Goal: Transaction & Acquisition: Purchase product/service

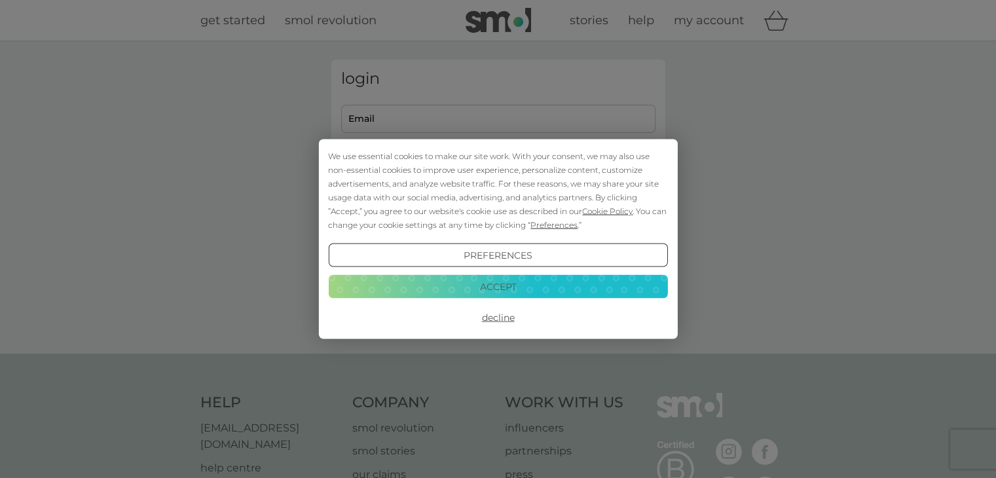
click at [492, 318] on button "Decline" at bounding box center [497, 318] width 339 height 24
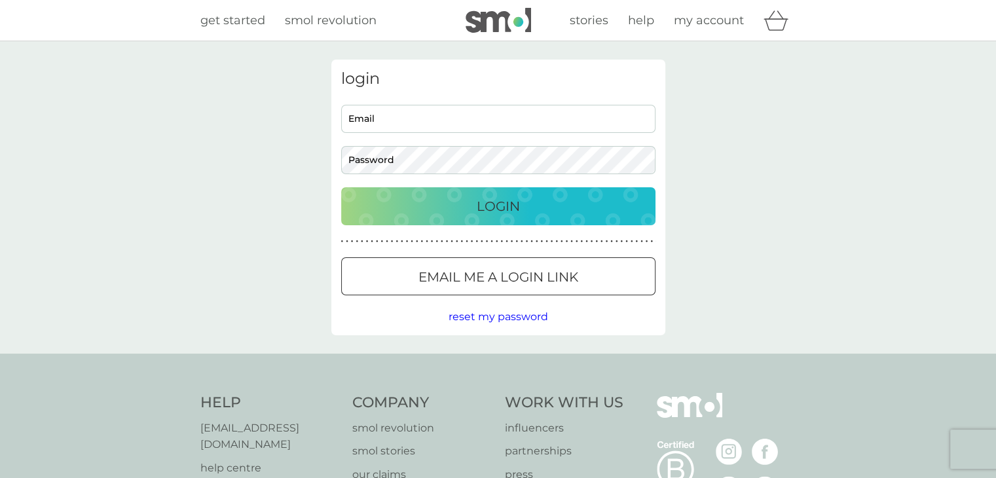
click at [489, 287] on button "Email me a login link" at bounding box center [498, 276] width 314 height 38
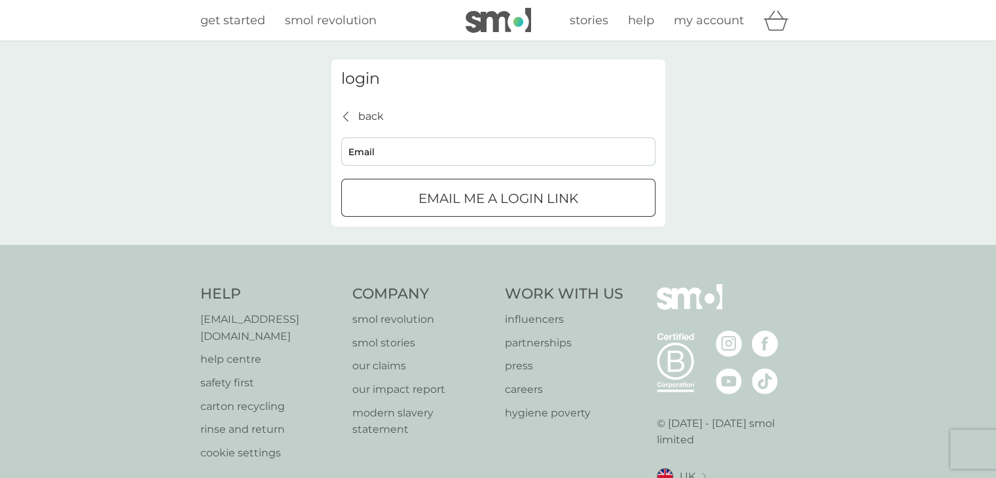
click at [371, 154] on input "Email" at bounding box center [498, 151] width 314 height 28
type input "suem2208@live.co.uk"
click at [440, 203] on p "Email me a login link" at bounding box center [498, 198] width 160 height 21
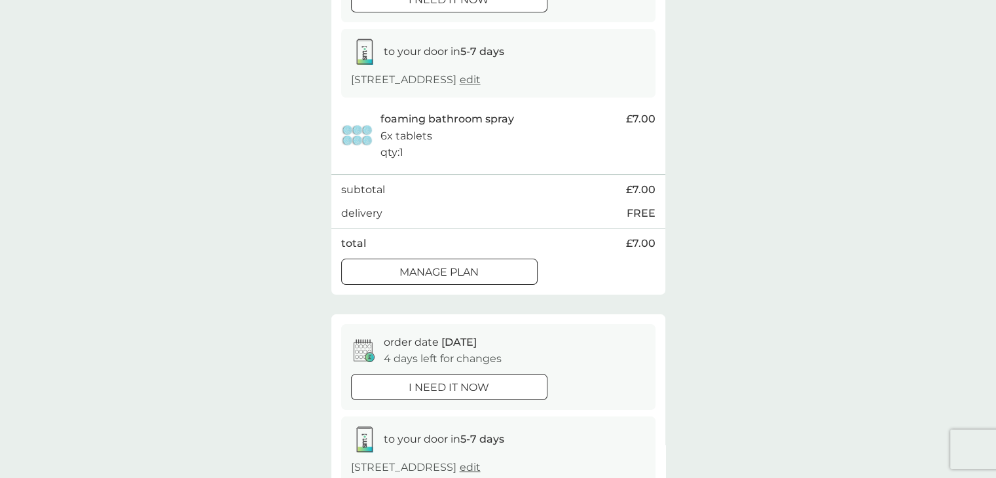
scroll to position [196, 0]
click at [507, 270] on div "Manage plan" at bounding box center [439, 271] width 195 height 17
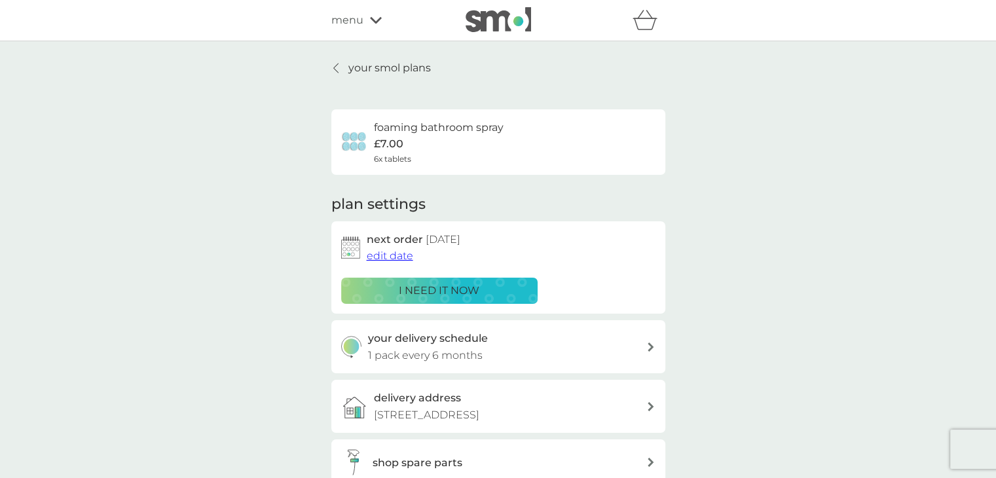
click at [393, 254] on span "edit date" at bounding box center [390, 255] width 46 height 12
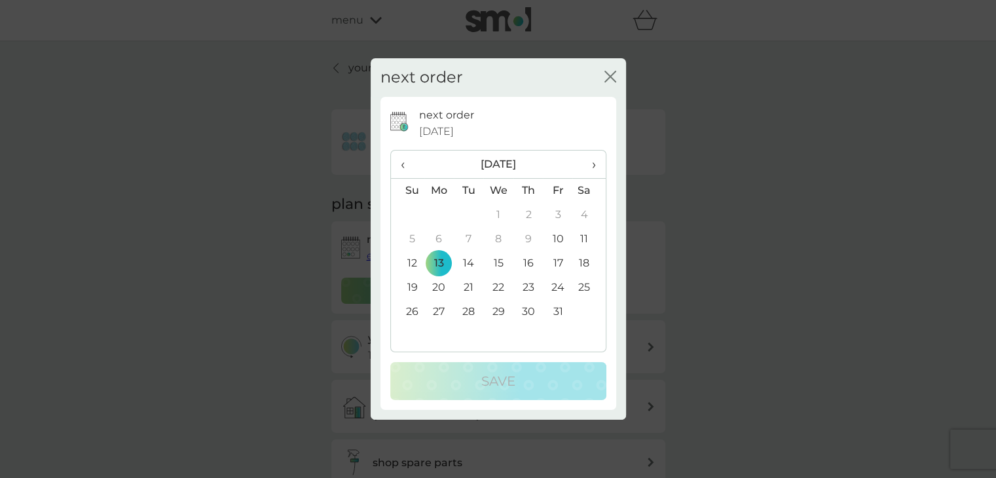
click at [594, 164] on span "›" at bounding box center [588, 164] width 13 height 27
click at [412, 309] on td "25" at bounding box center [407, 312] width 33 height 24
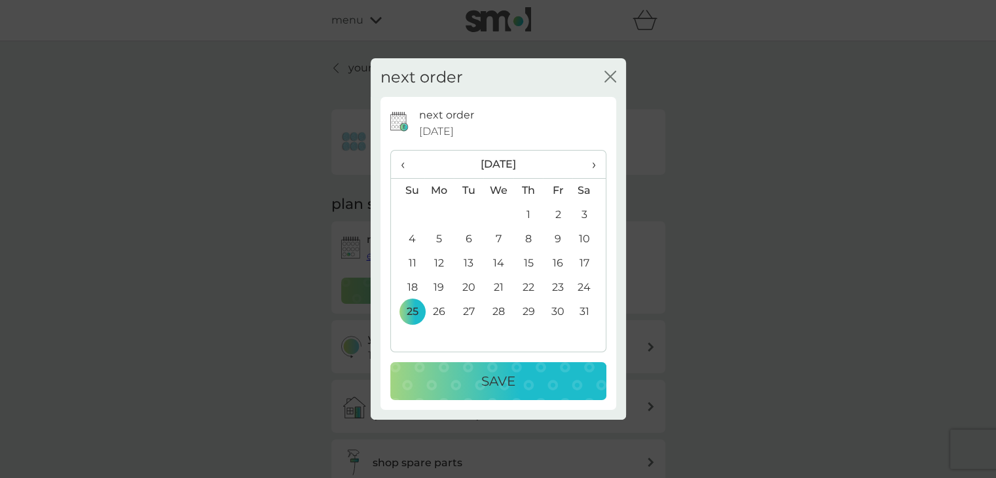
click at [415, 380] on div "Save" at bounding box center [498, 381] width 190 height 21
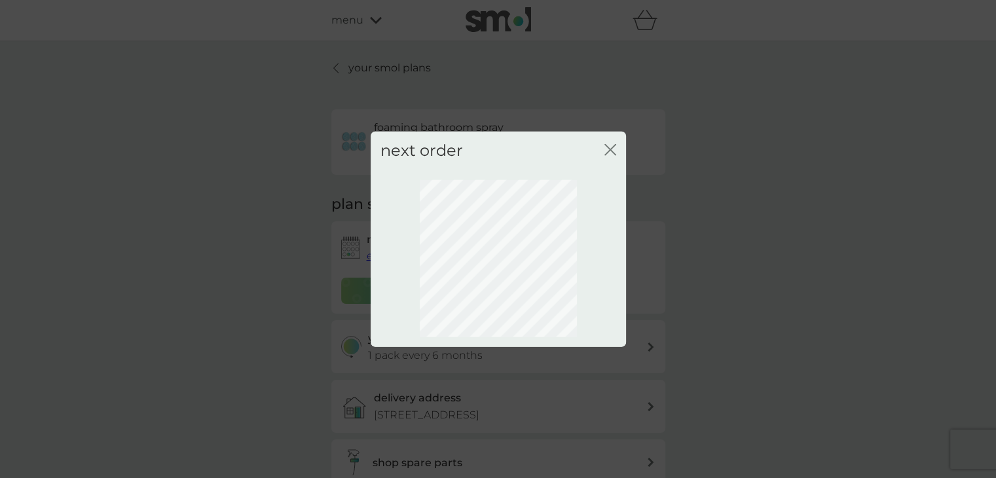
click at [610, 148] on icon "close" at bounding box center [610, 150] width 12 height 12
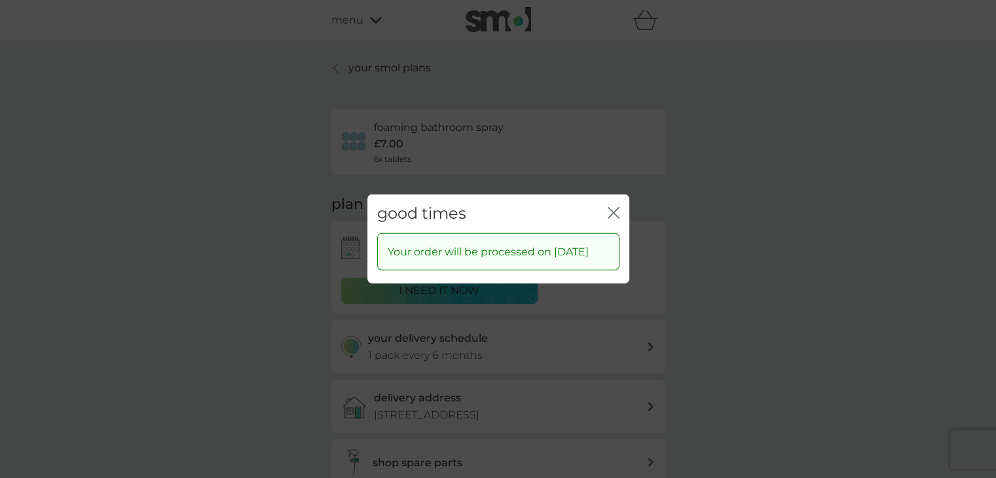
click at [608, 207] on icon "close" at bounding box center [614, 213] width 12 height 12
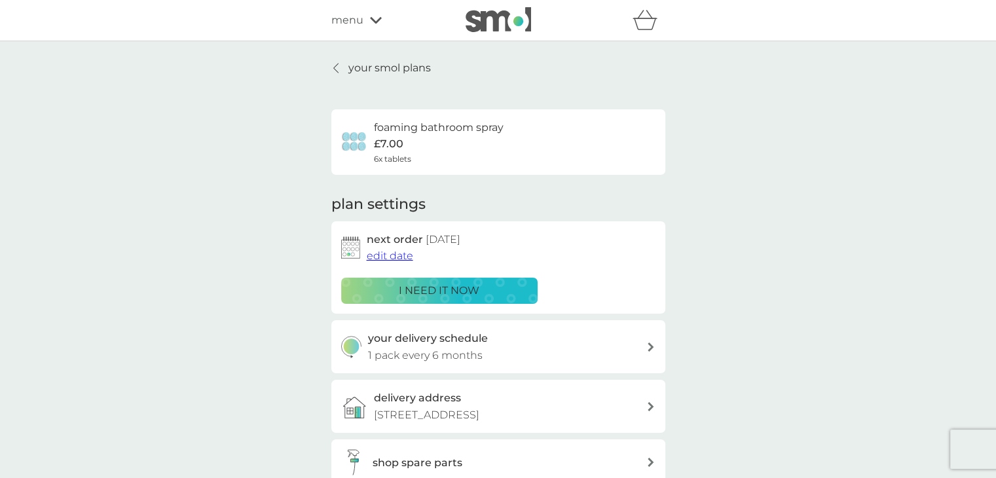
click at [398, 72] on p "your smol plans" at bounding box center [389, 68] width 82 height 17
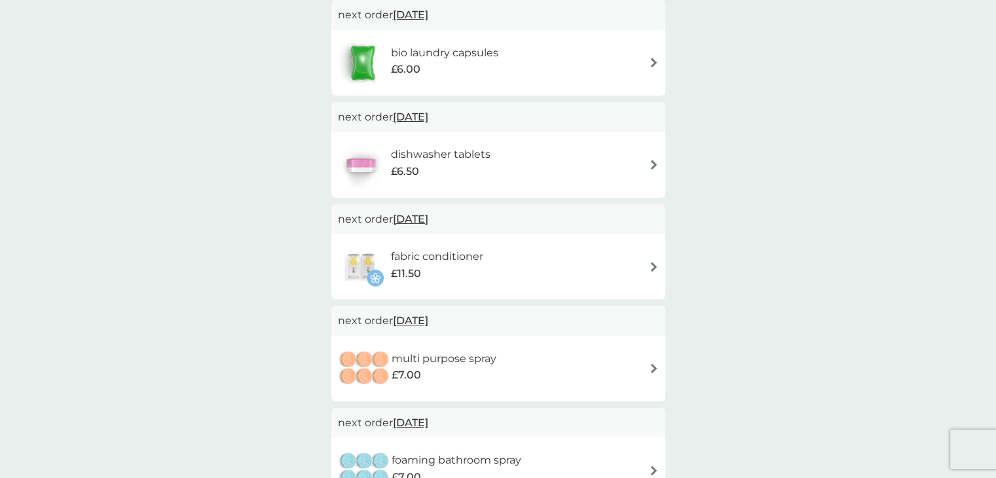
scroll to position [261, 0]
click at [409, 321] on span "[DATE]" at bounding box center [410, 320] width 35 height 26
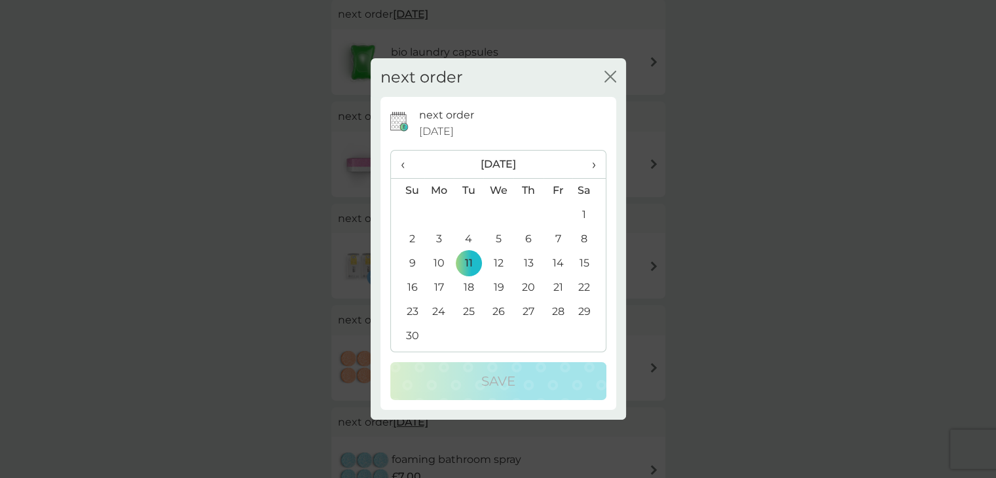
click at [588, 163] on span "›" at bounding box center [588, 164] width 13 height 27
click at [589, 165] on span "›" at bounding box center [588, 164] width 13 height 27
click at [409, 307] on td "22" at bounding box center [407, 312] width 33 height 24
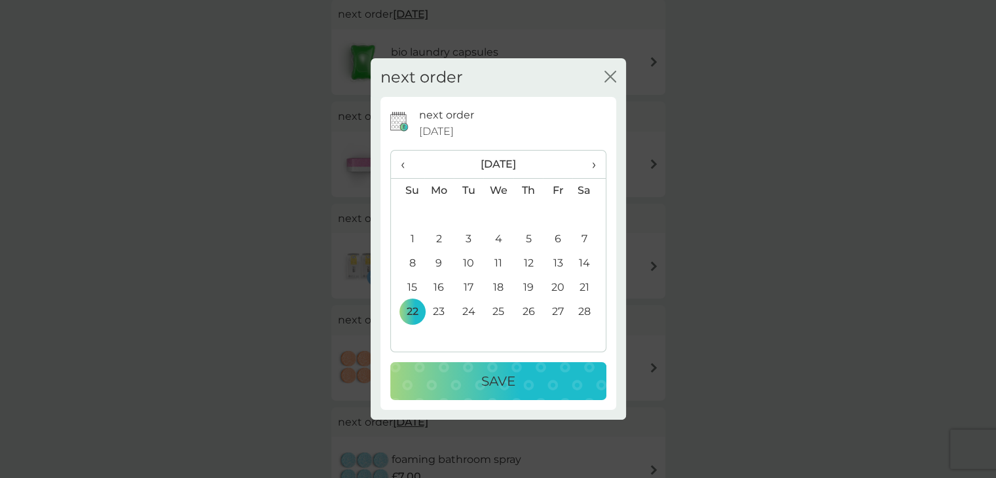
click at [432, 305] on td "23" at bounding box center [439, 312] width 30 height 24
click at [433, 386] on div "Save" at bounding box center [498, 381] width 190 height 21
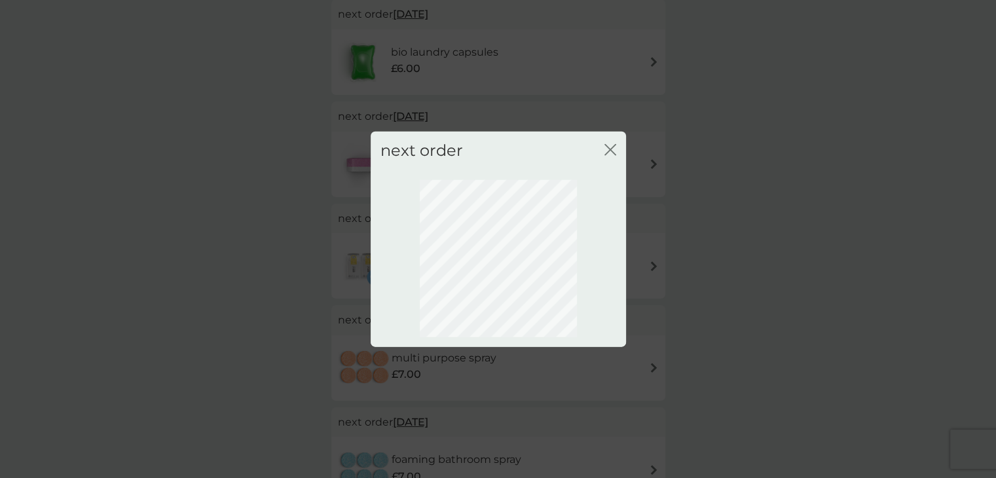
click at [608, 146] on icon "close" at bounding box center [610, 150] width 12 height 12
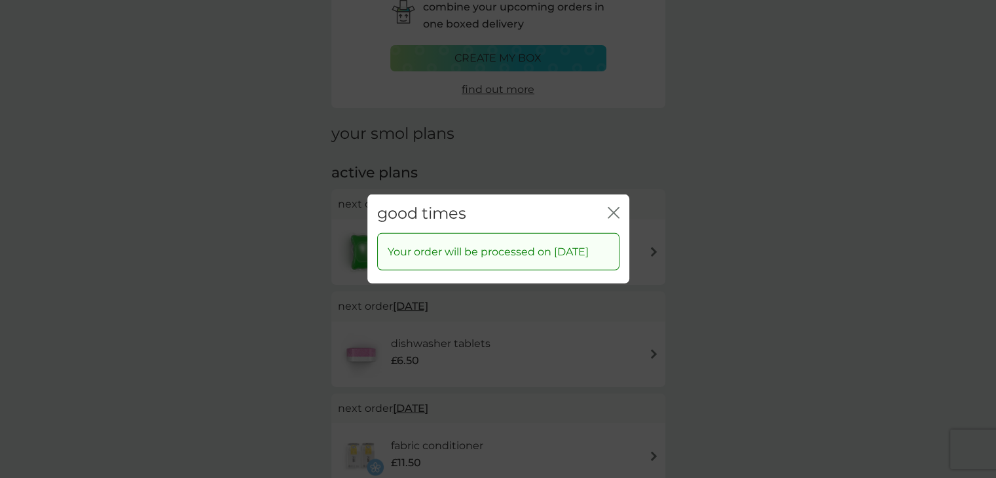
click at [608, 207] on icon "close" at bounding box center [614, 213] width 12 height 12
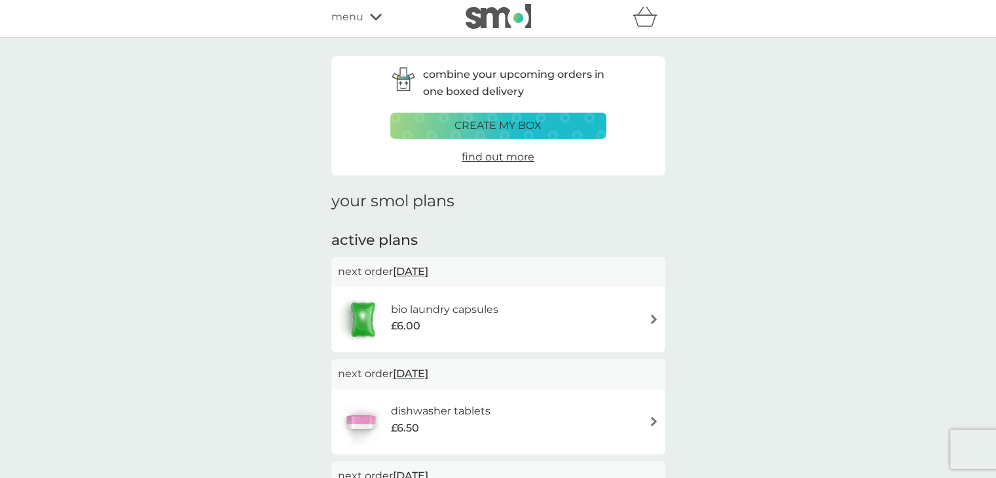
scroll to position [0, 0]
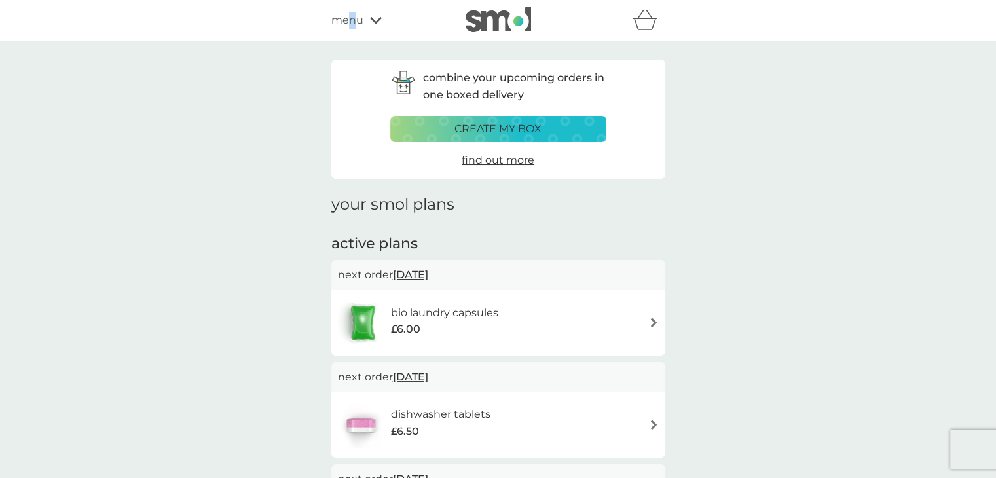
click at [354, 18] on span "menu" at bounding box center [347, 20] width 32 height 17
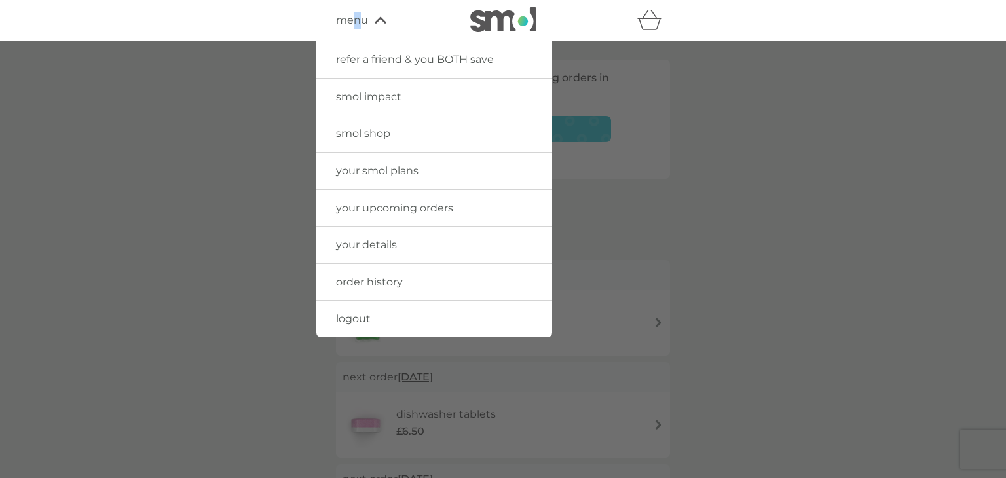
click at [356, 133] on span "smol shop" at bounding box center [363, 133] width 54 height 12
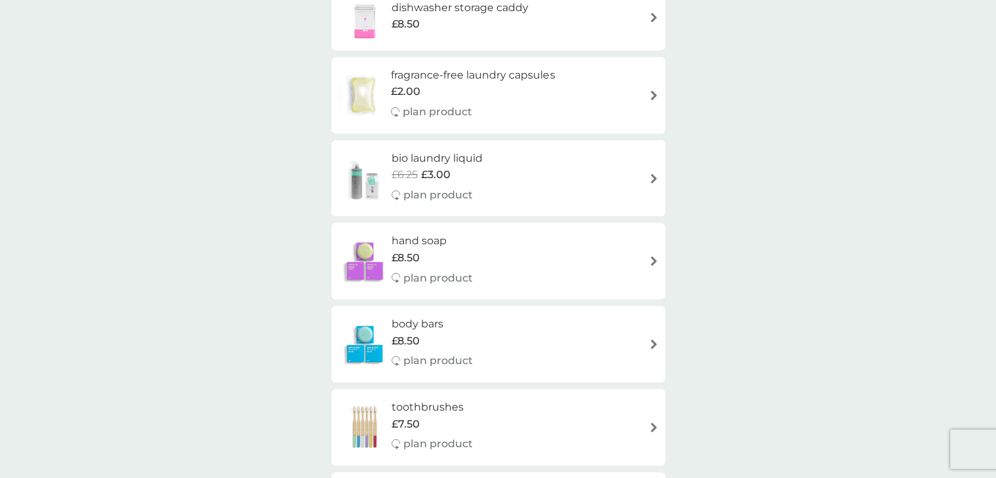
scroll to position [718, 0]
click at [481, 172] on div "£6.25 £3.00" at bounding box center [437, 174] width 91 height 17
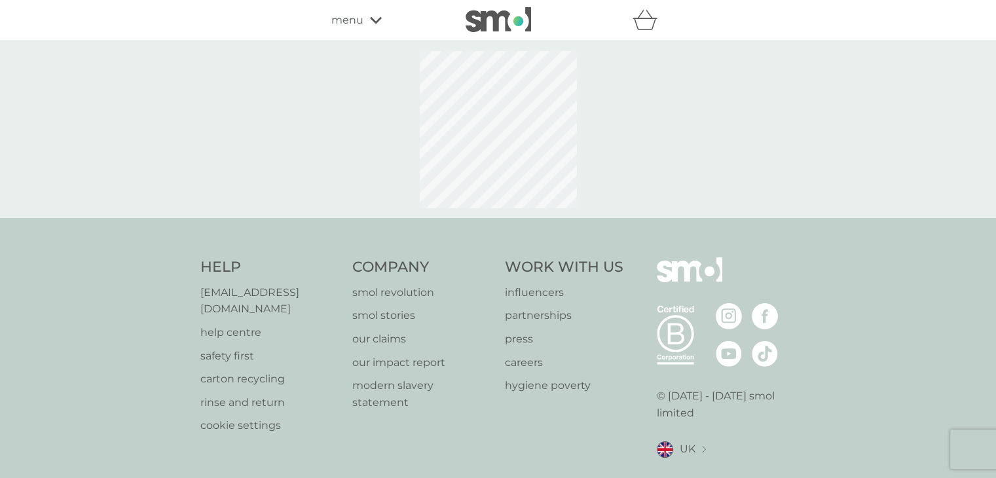
select select "91"
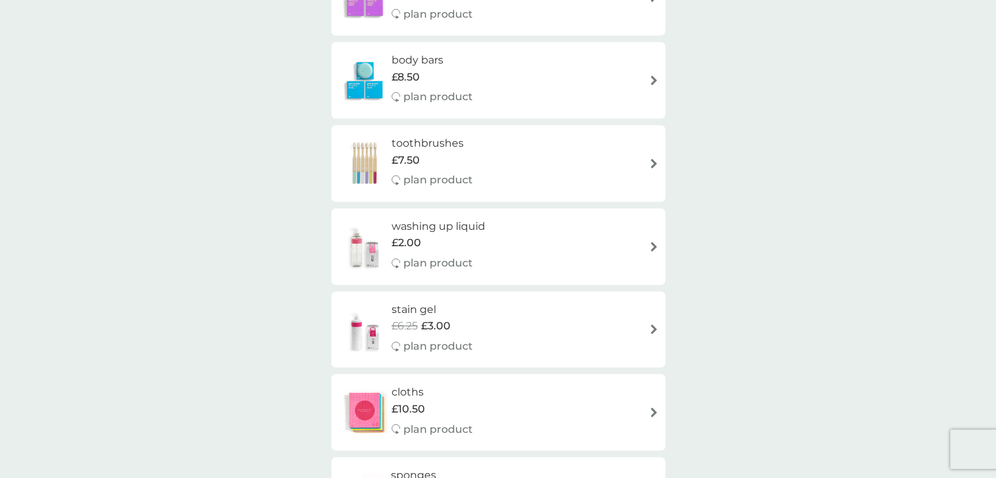
scroll to position [981, 0]
click at [431, 253] on div "washing up liquid £2.00 plan product" at bounding box center [445, 247] width 107 height 57
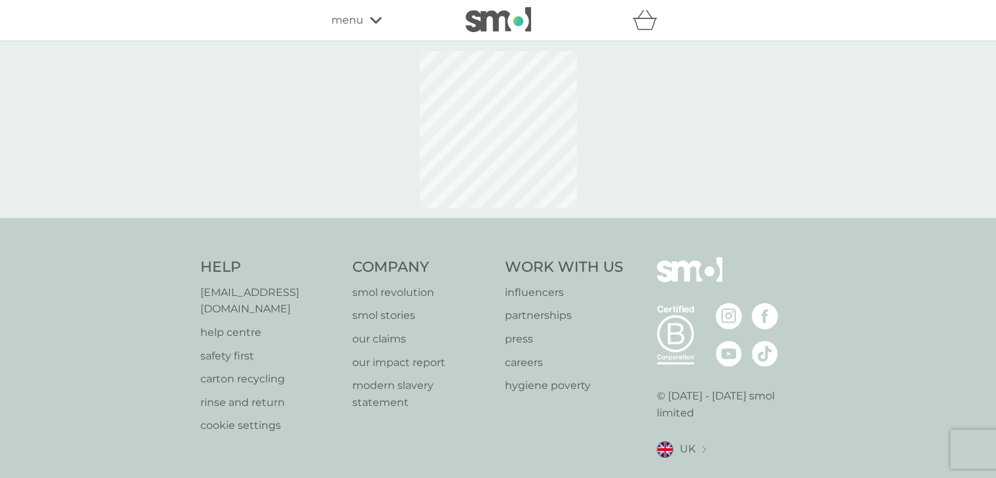
select select "112"
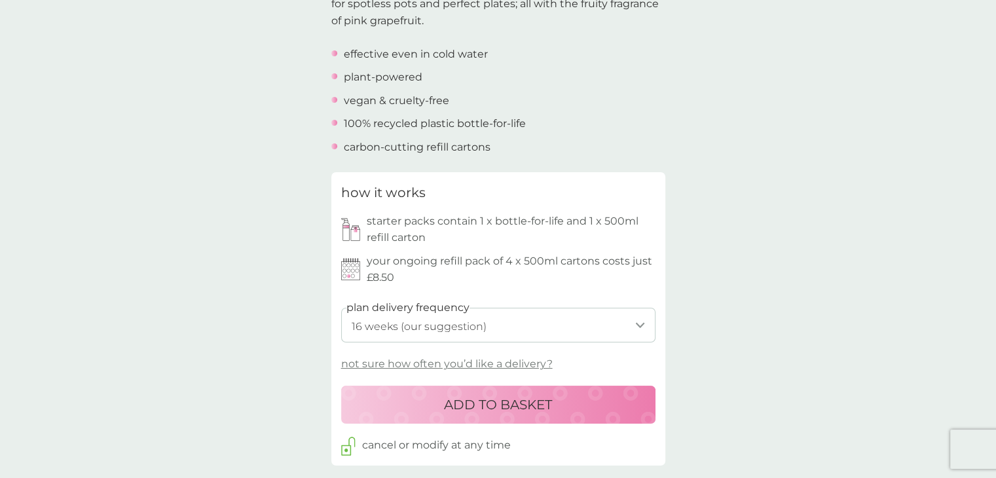
scroll to position [457, 0]
click at [536, 408] on p "ADD TO BASKET" at bounding box center [498, 403] width 108 height 21
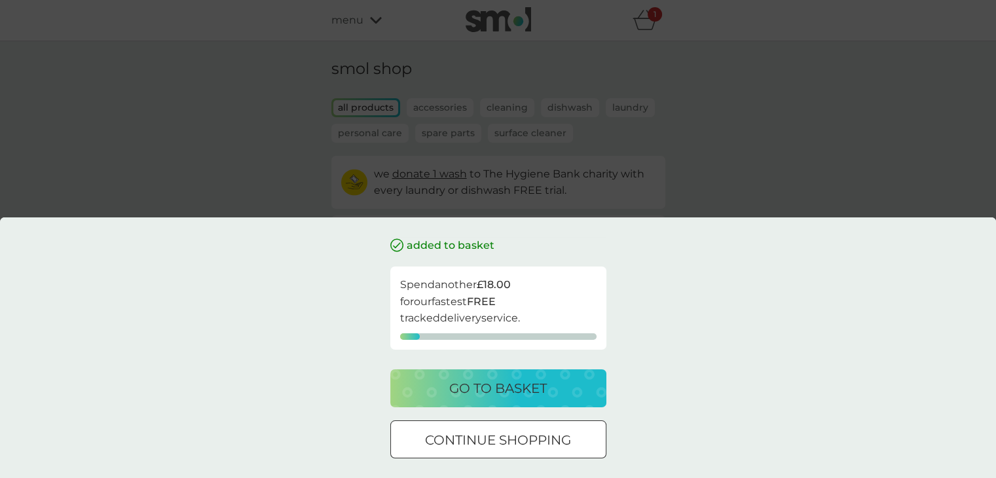
click at [530, 440] on p "continue shopping" at bounding box center [498, 439] width 146 height 21
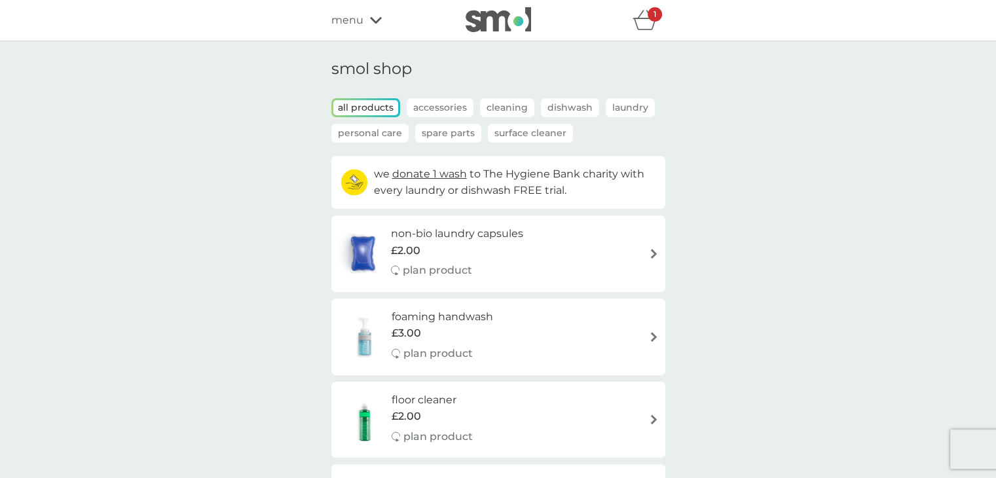
click at [520, 136] on p "Surface Cleaner" at bounding box center [530, 133] width 85 height 19
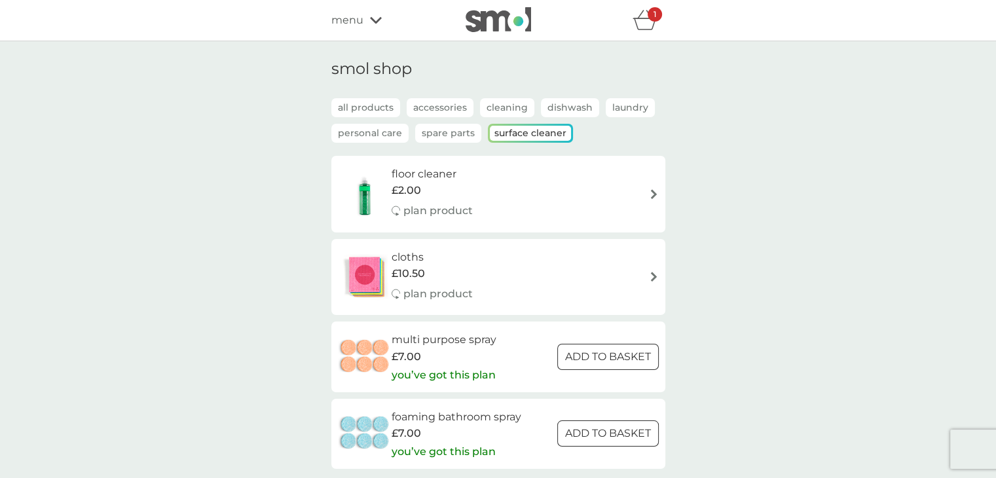
click at [450, 134] on p "Spare Parts" at bounding box center [448, 133] width 66 height 19
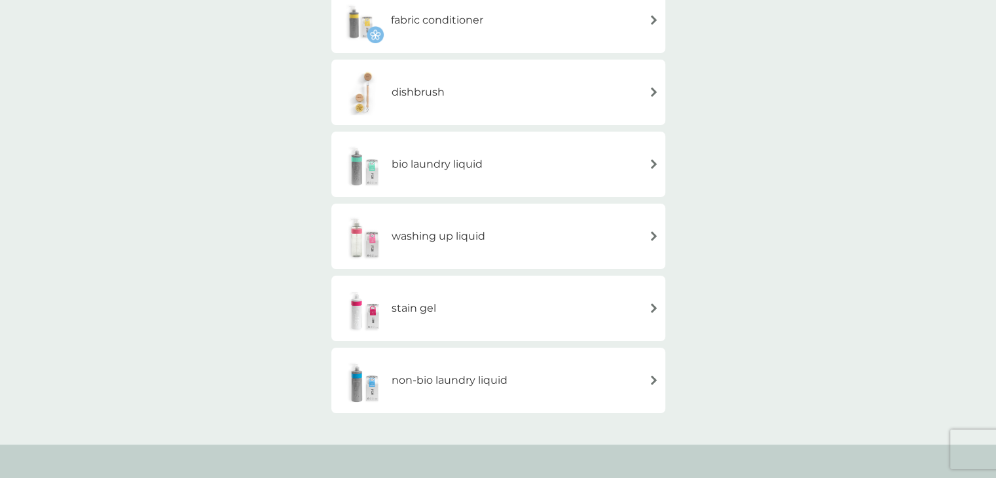
scroll to position [457, 0]
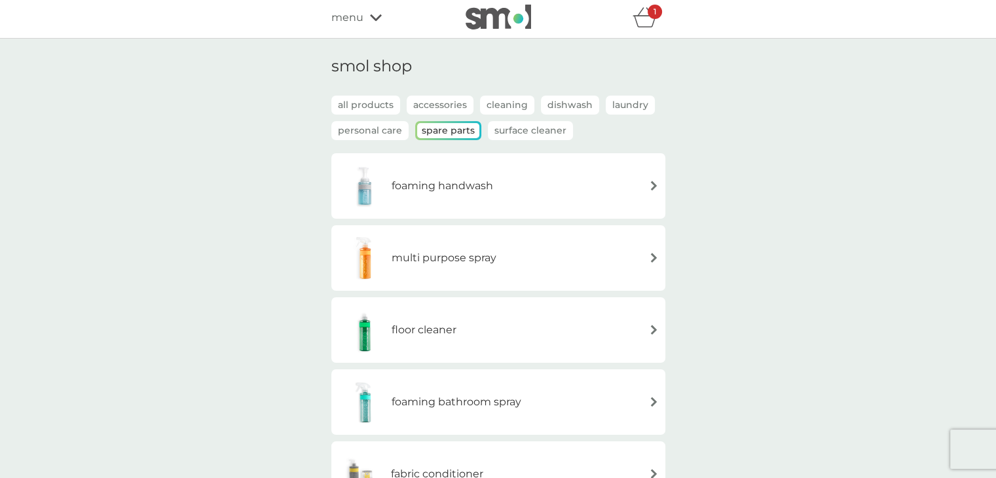
click at [359, 131] on p "Personal Care" at bounding box center [369, 130] width 77 height 19
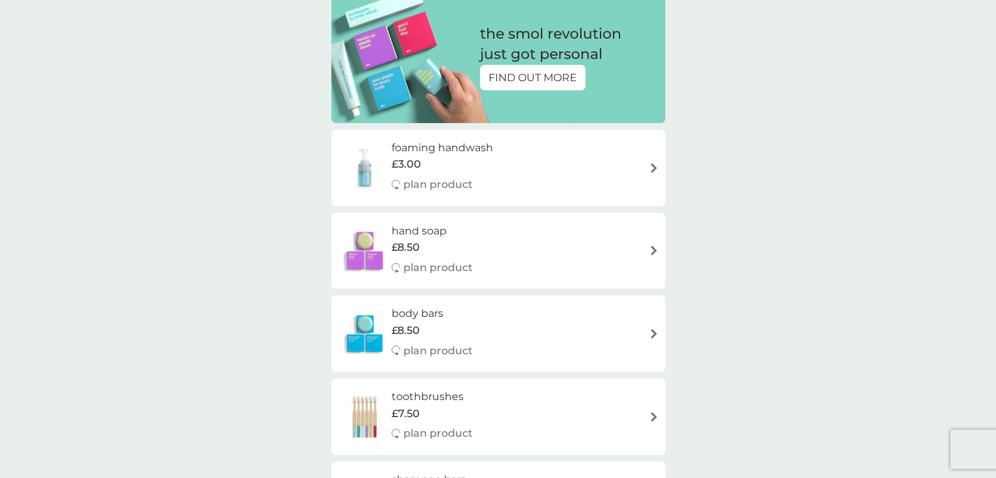
scroll to position [158, 0]
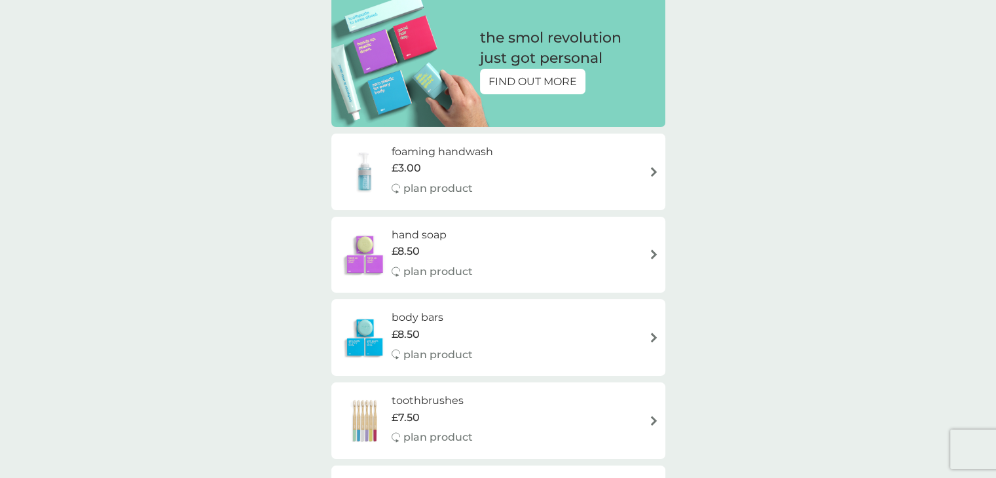
click at [417, 158] on div "foaming handwash £3.00 plan product" at bounding box center [449, 171] width 115 height 57
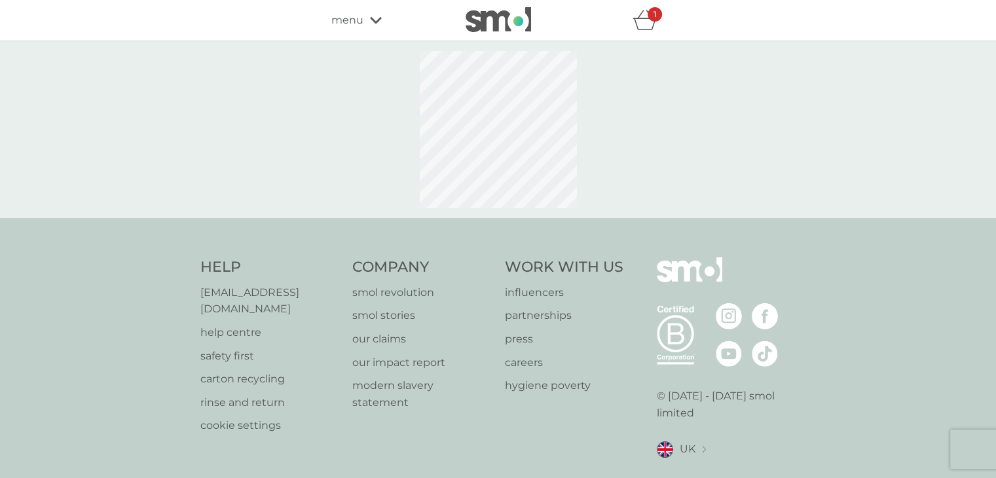
select select "119"
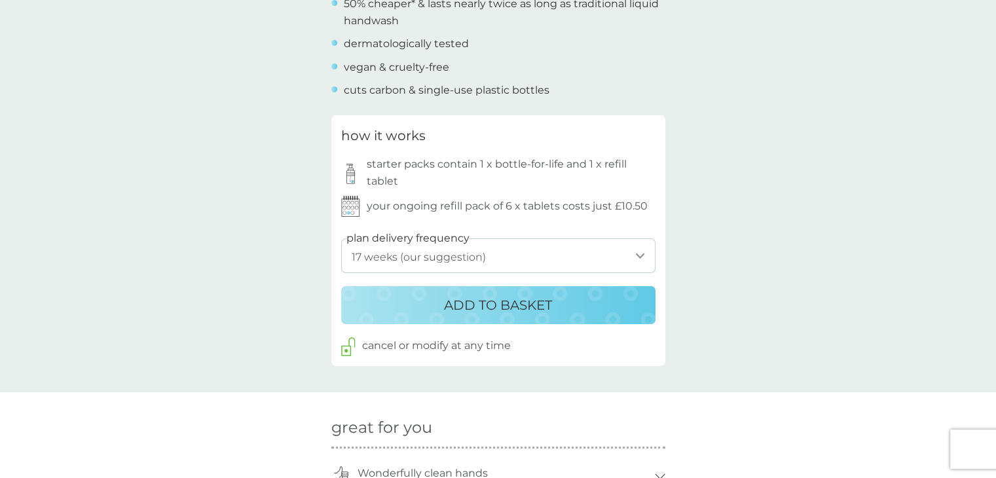
scroll to position [587, 0]
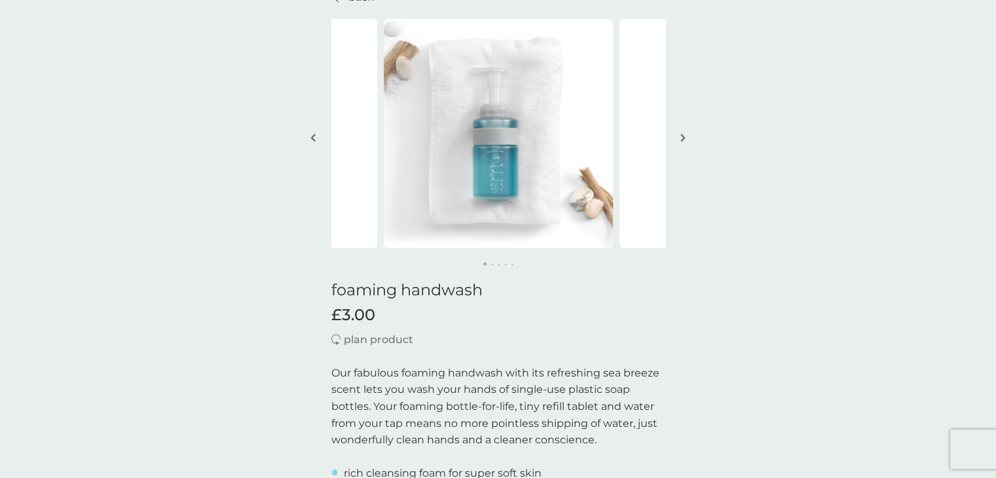
click at [685, 130] on button "button" at bounding box center [683, 138] width 10 height 65
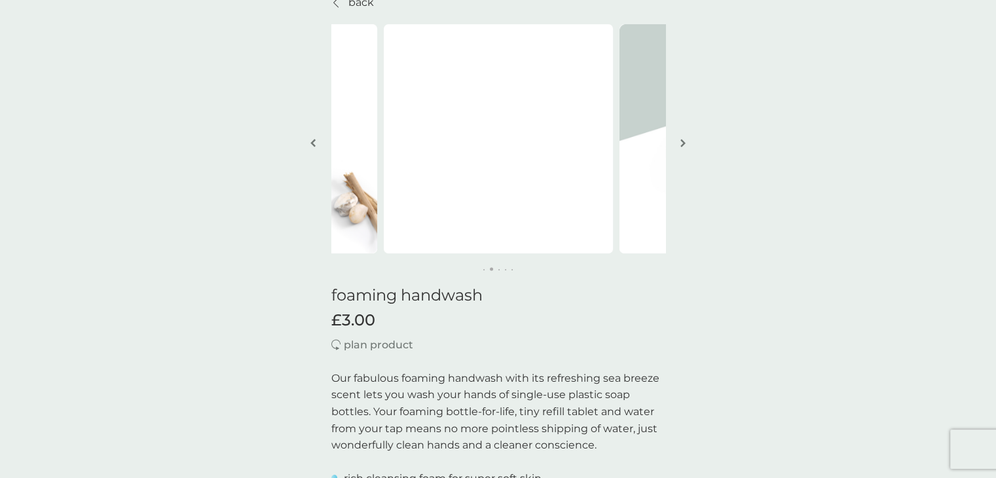
scroll to position [65, 0]
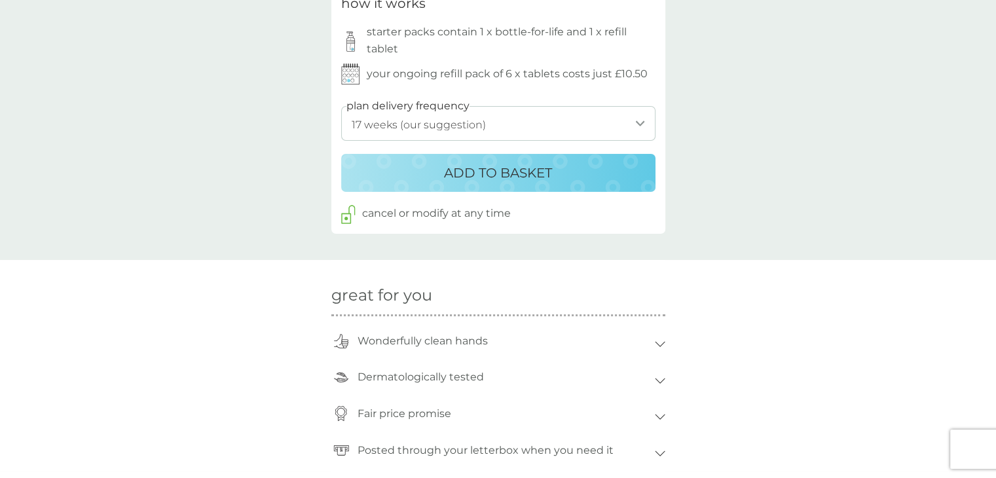
click at [532, 177] on p "ADD TO BASKET" at bounding box center [498, 172] width 108 height 21
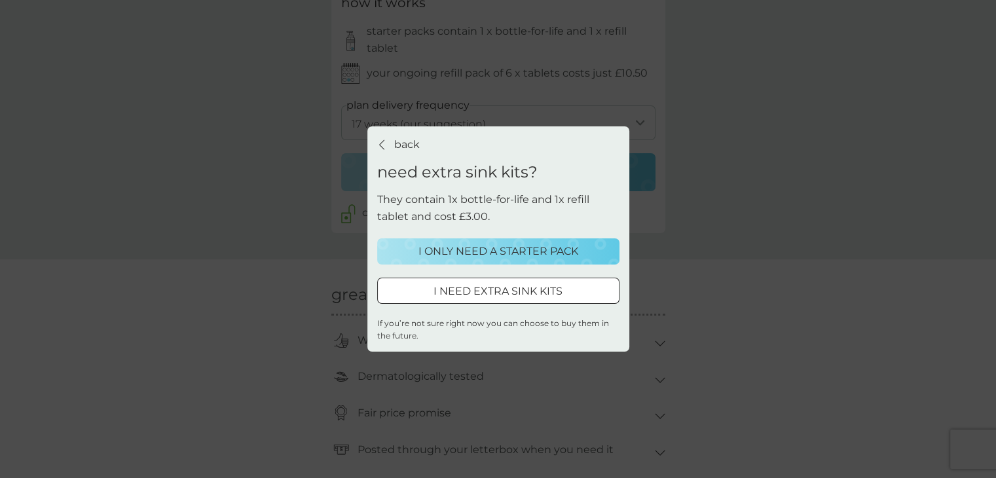
click at [513, 247] on p "I ONLY NEED A STARTER PACK" at bounding box center [498, 251] width 160 height 17
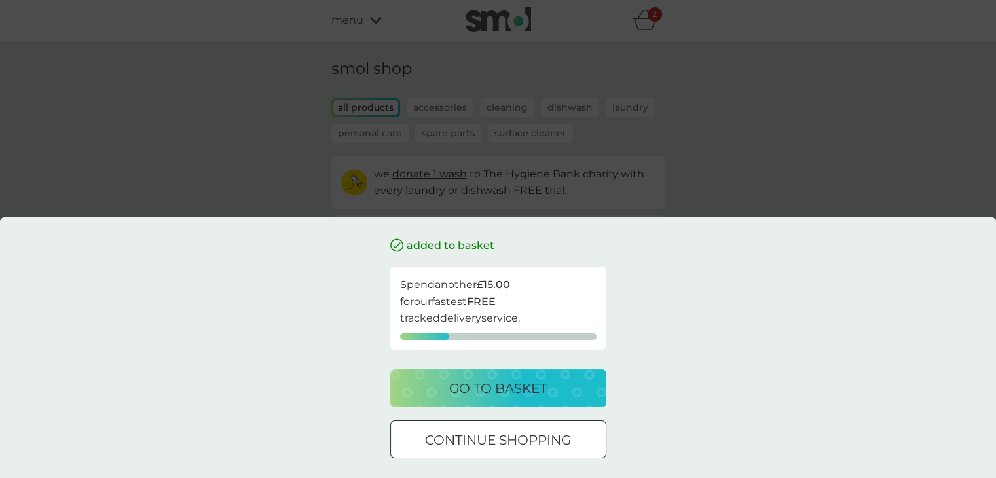
click at [503, 443] on div at bounding box center [498, 440] width 47 height 14
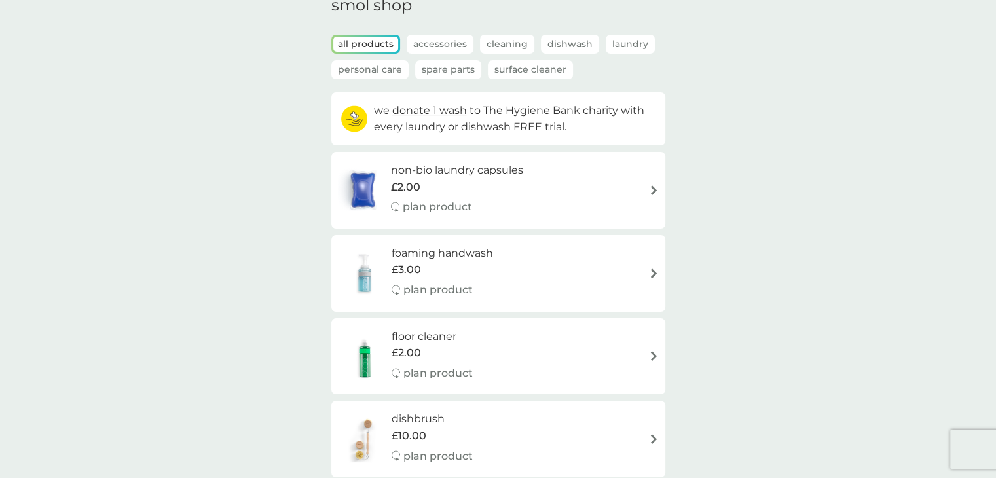
scroll to position [64, 0]
click at [445, 428] on div "£10.00" at bounding box center [432, 435] width 81 height 17
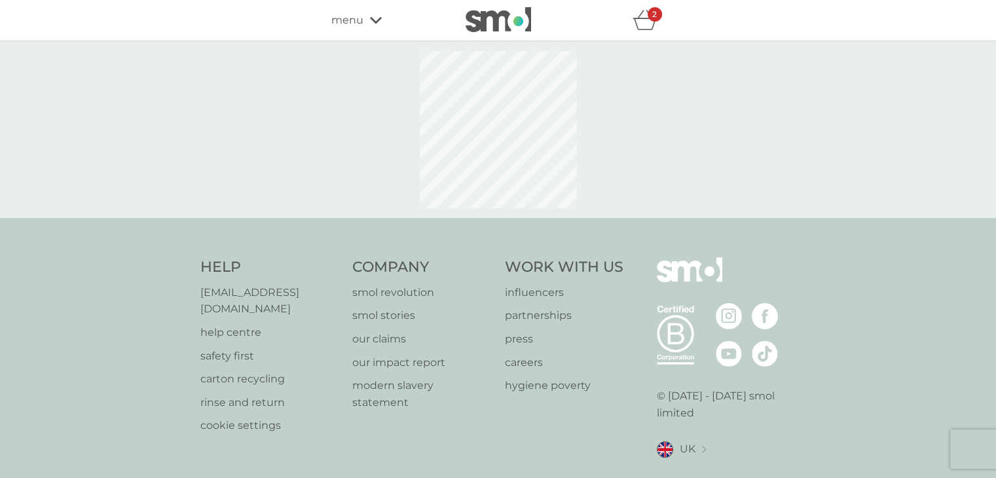
select select "245"
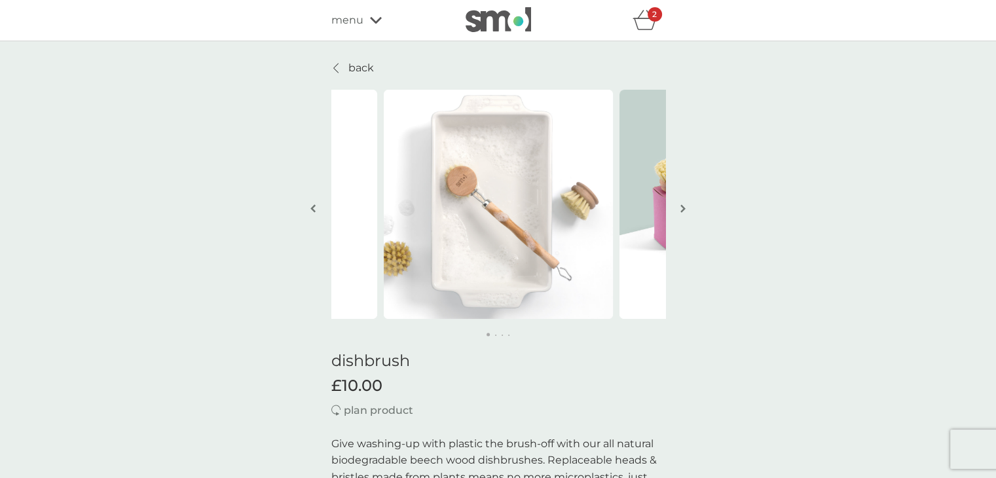
click at [681, 206] on img "button" at bounding box center [682, 209] width 5 height 10
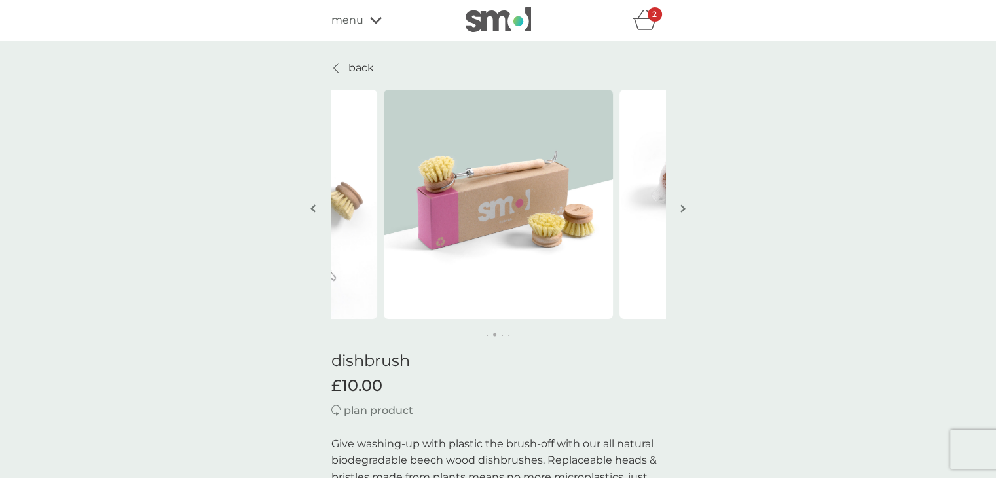
click at [681, 206] on img "button" at bounding box center [682, 209] width 5 height 10
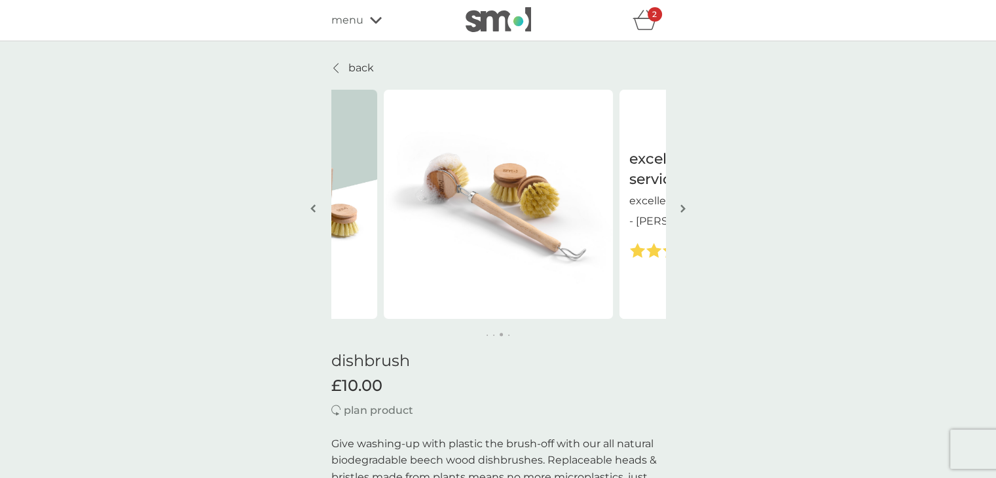
click at [681, 206] on img "button" at bounding box center [682, 209] width 5 height 10
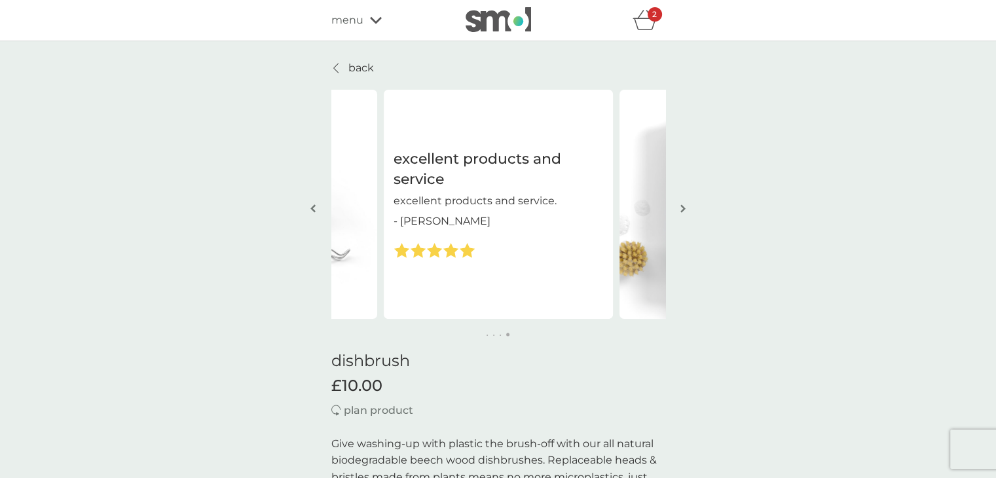
click at [345, 69] on link "back" at bounding box center [352, 68] width 43 height 17
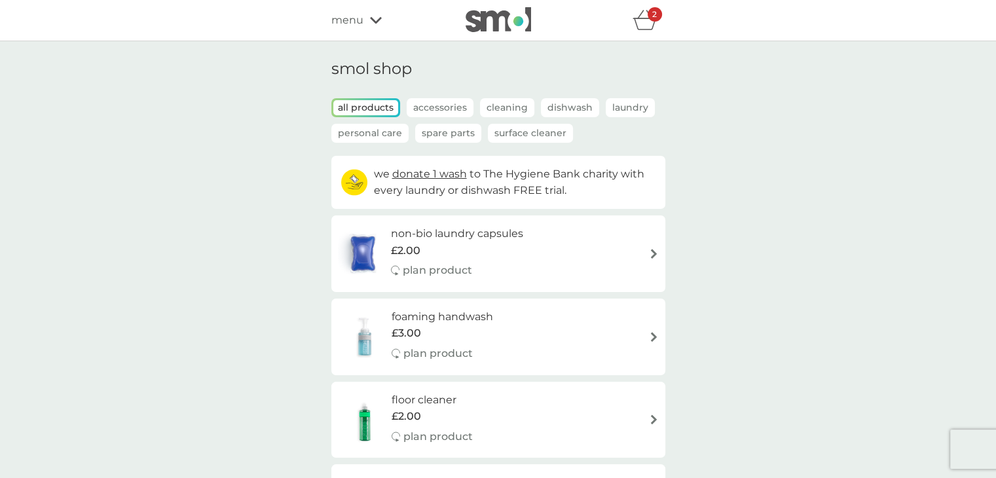
click at [420, 401] on h6 "floor cleaner" at bounding box center [432, 400] width 81 height 17
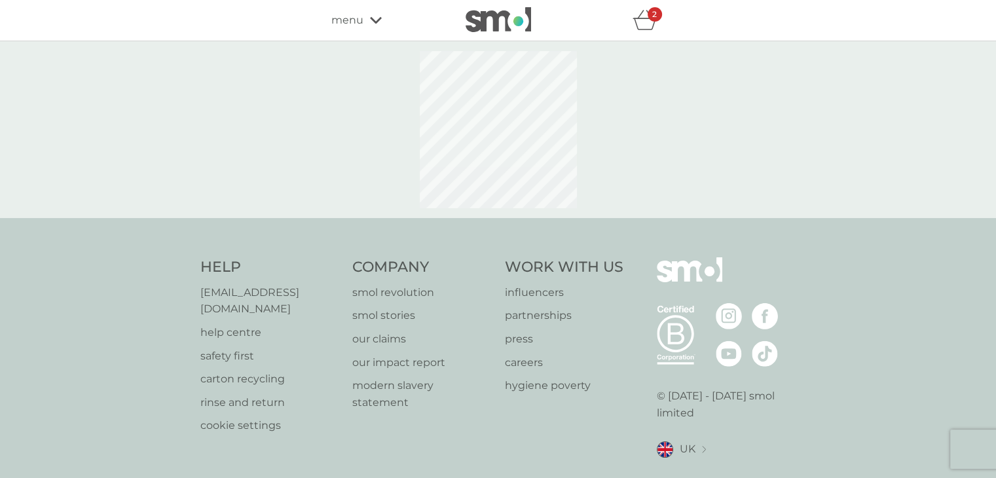
select select "84"
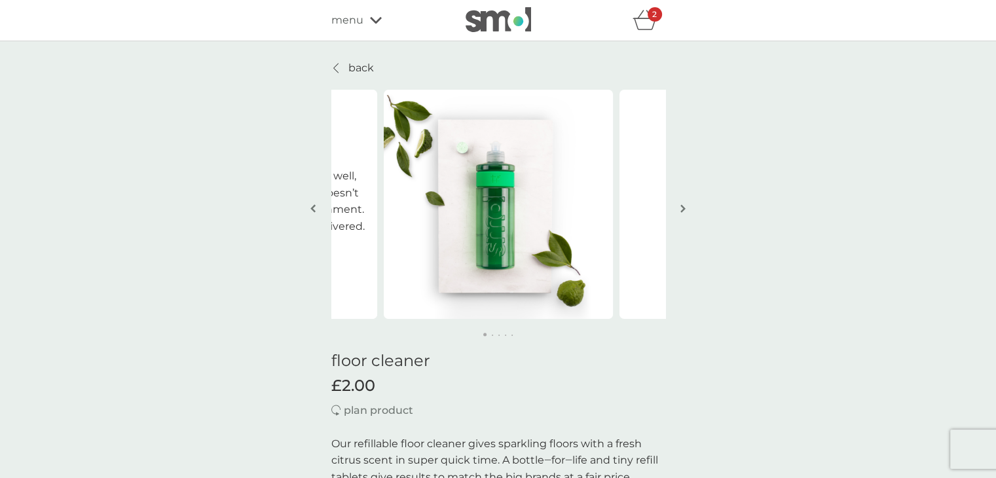
click at [640, 24] on icon "basket" at bounding box center [644, 20] width 25 height 20
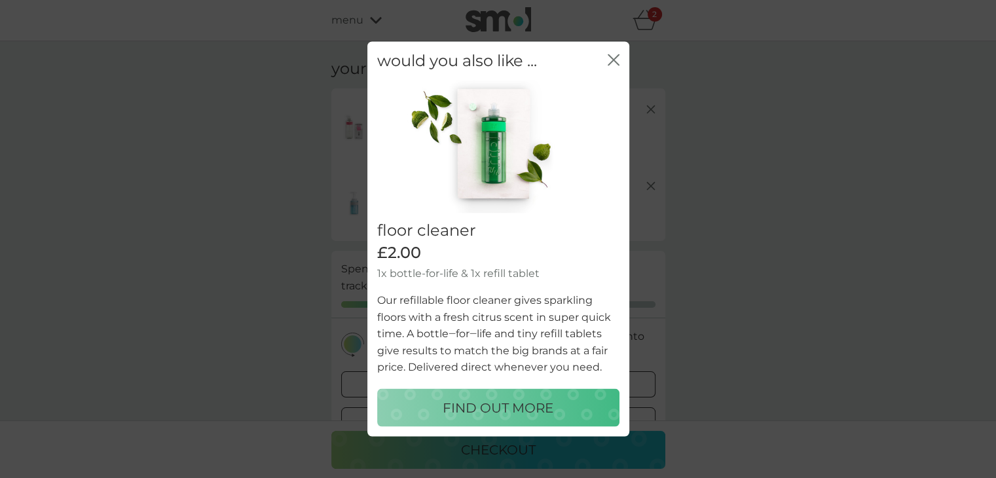
click at [608, 58] on icon "close" at bounding box center [614, 60] width 12 height 12
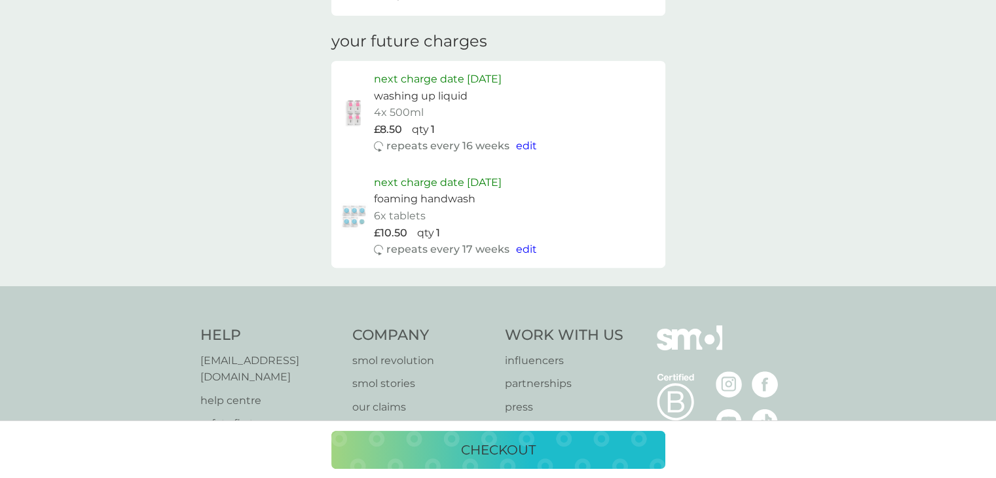
click at [529, 447] on p "checkout" at bounding box center [498, 449] width 75 height 21
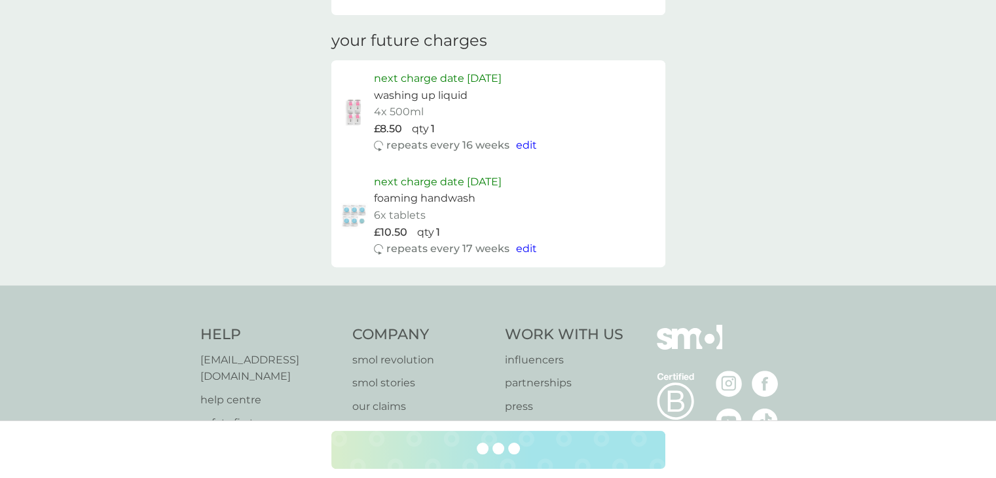
scroll to position [588, 0]
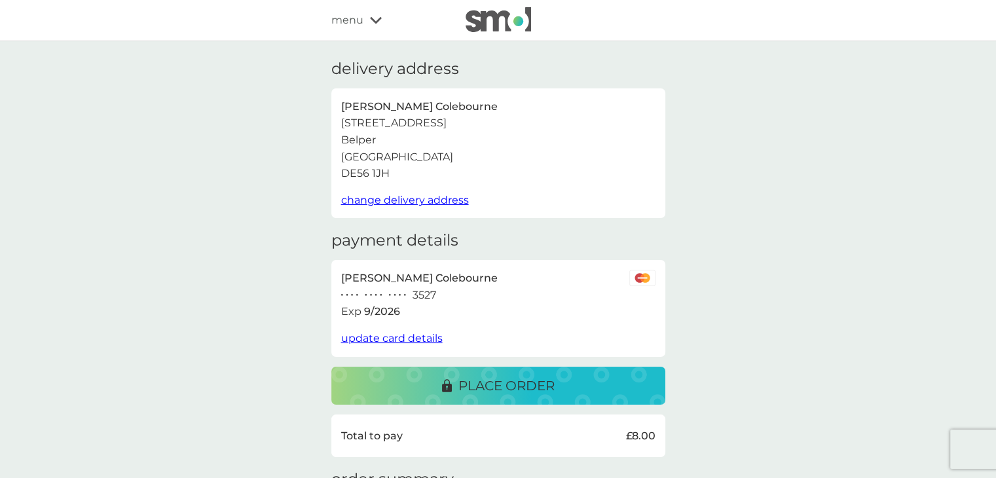
click at [529, 389] on p "place order" at bounding box center [506, 385] width 96 height 21
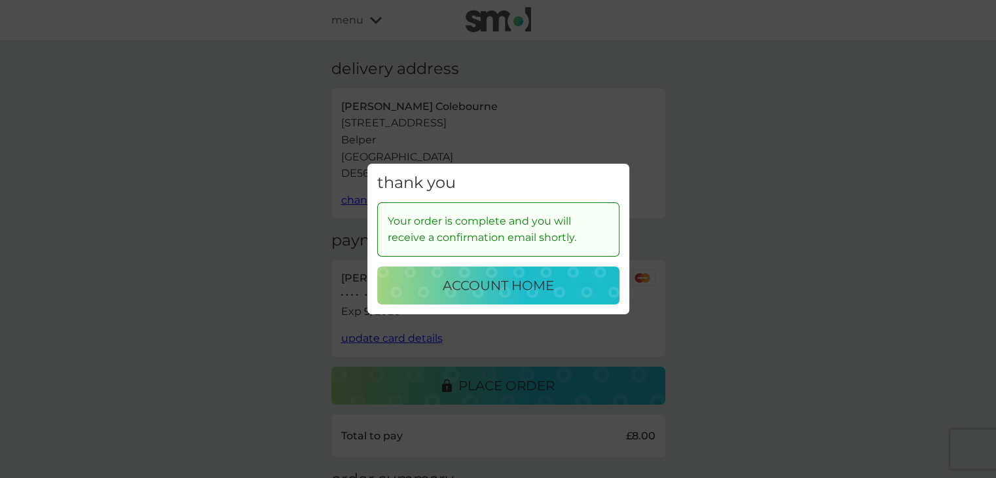
click at [394, 283] on div "account home" at bounding box center [498, 285] width 216 height 21
